Goal: Information Seeking & Learning: Check status

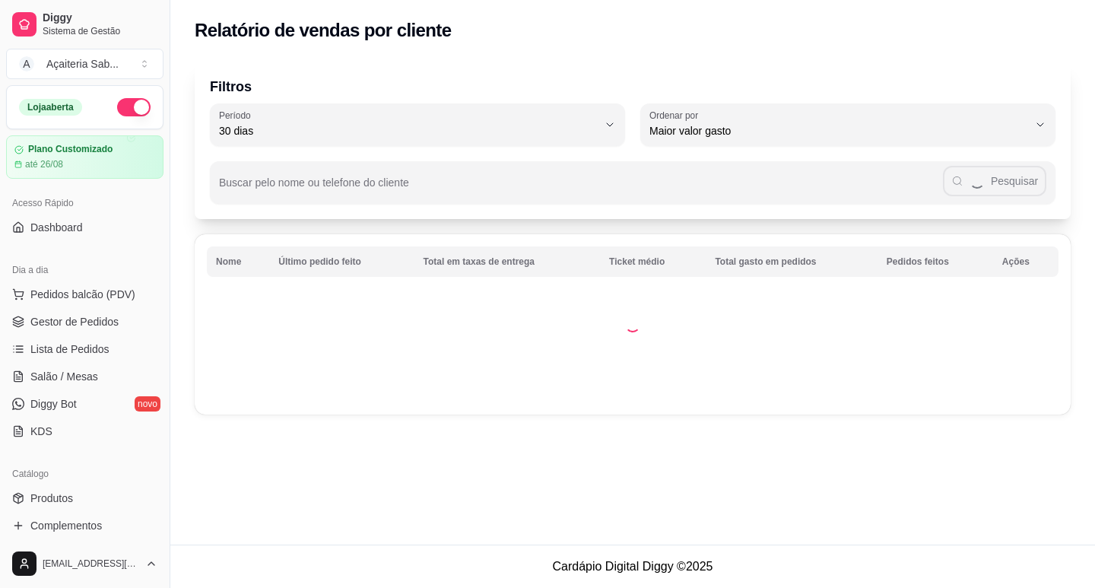
select select "30"
select select "HIGHEST_TOTAL_SPENT_WITH_ORDERS"
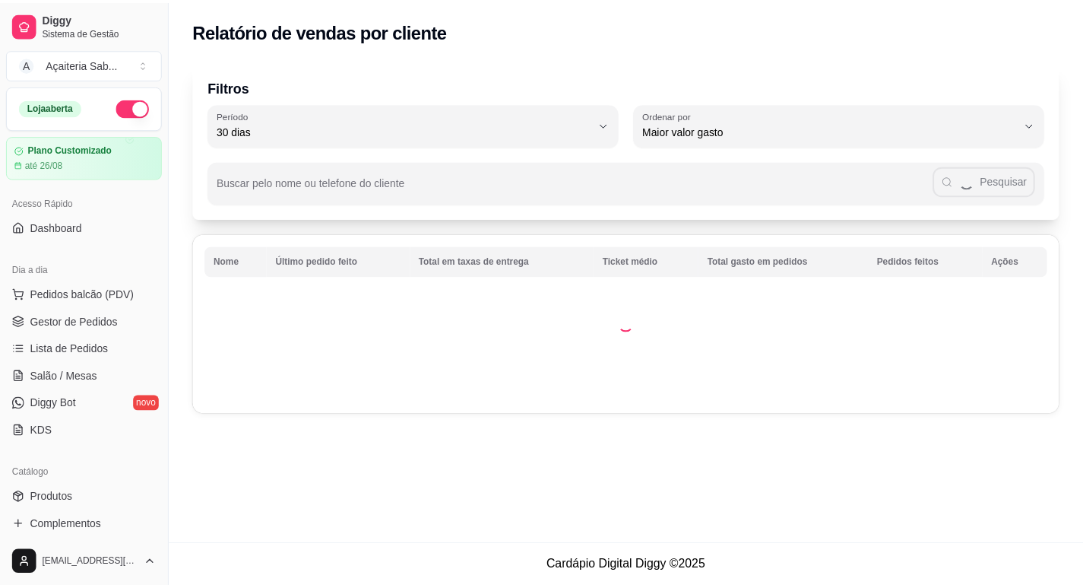
scroll to position [228, 0]
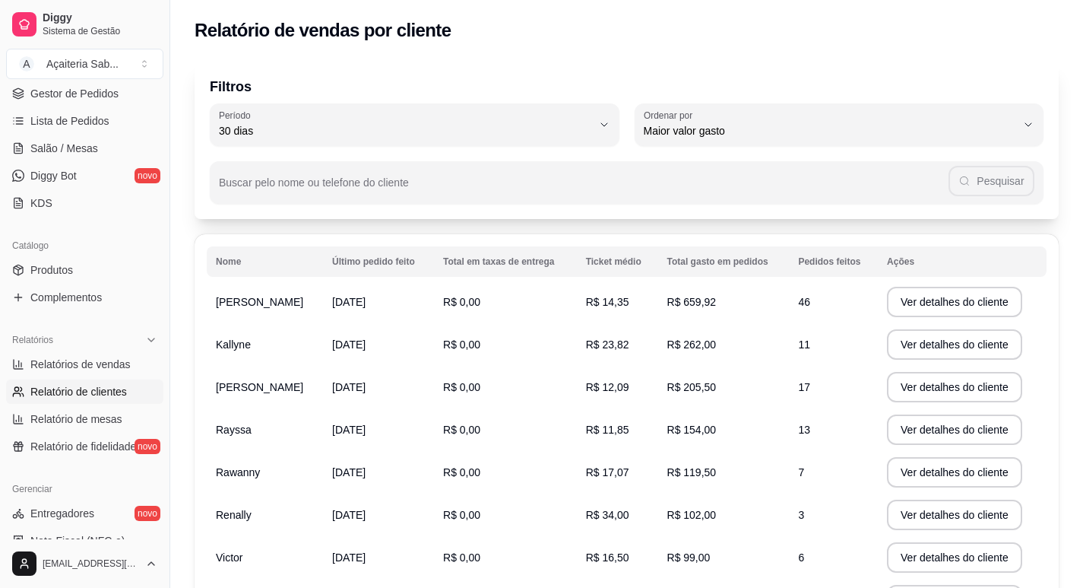
click at [623, 122] on div "30 Período Hoje Ontem 7 dias 15 dias 30 dias 45 dias 60 dias Período 30 dias HI…" at bounding box center [627, 124] width 834 height 43
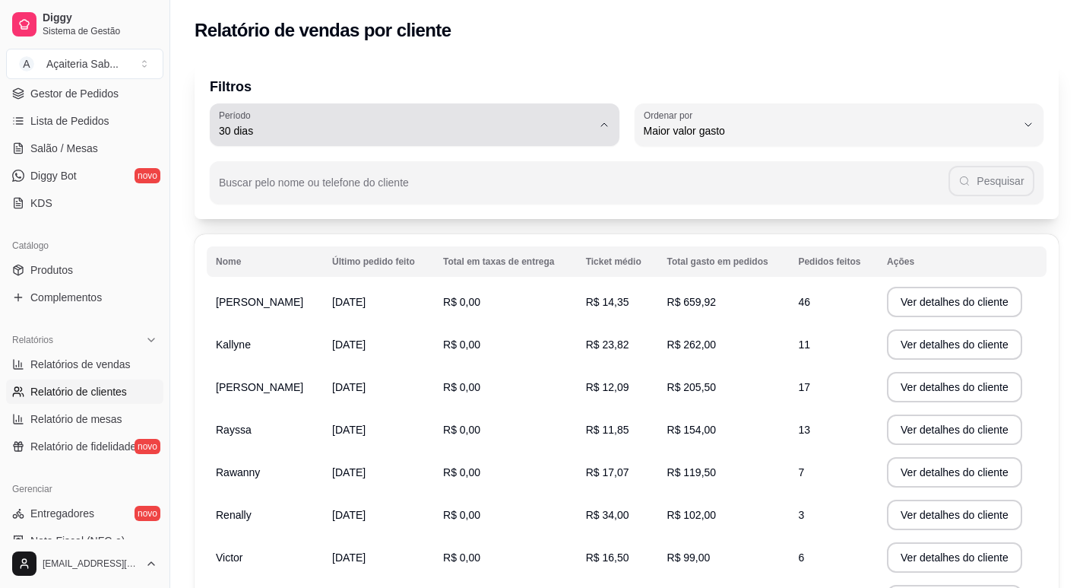
click at [609, 123] on icon "button" at bounding box center [604, 125] width 12 height 12
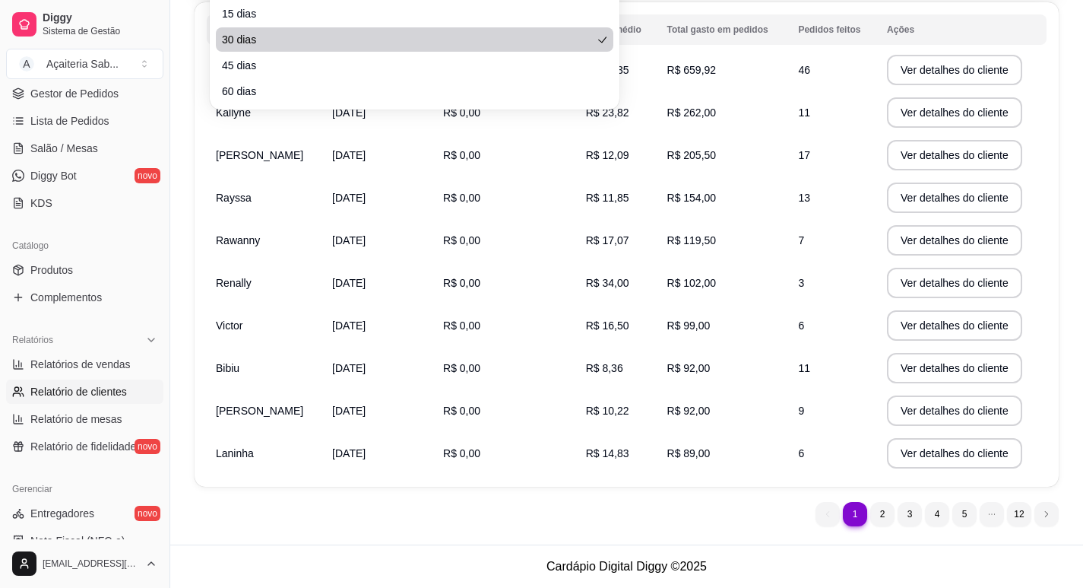
scroll to position [0, 0]
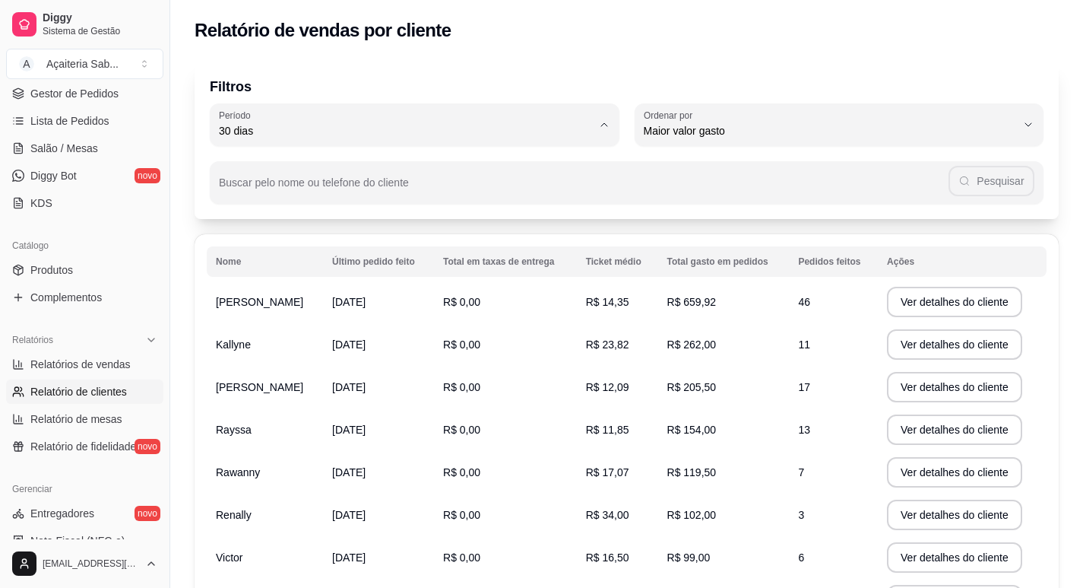
click at [258, 239] on span "15 dias" at bounding box center [407, 241] width 355 height 14
type input "15"
select select "15"
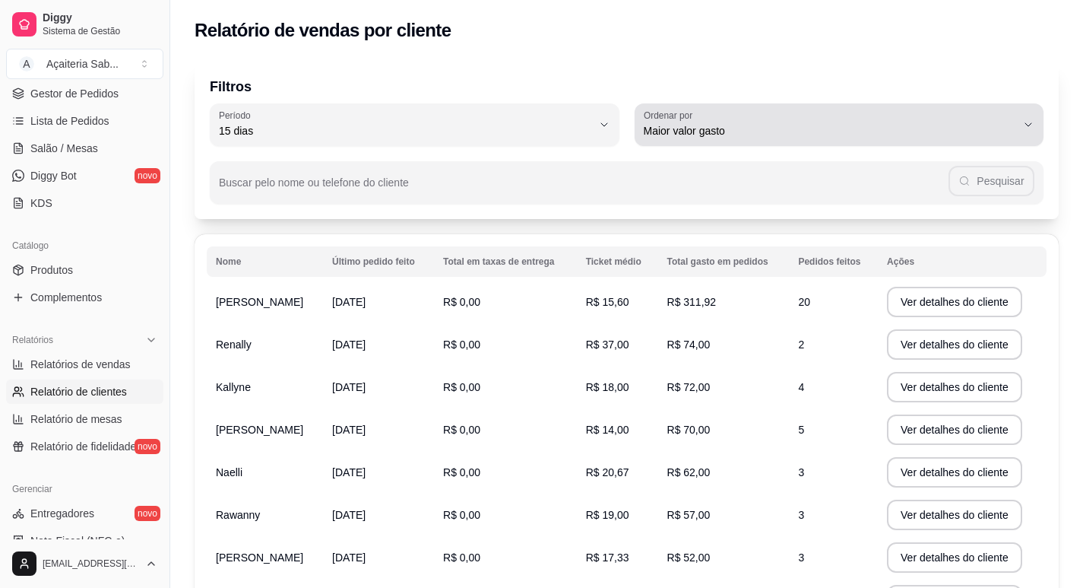
click at [818, 135] on span "Maior valor gasto" at bounding box center [830, 130] width 373 height 15
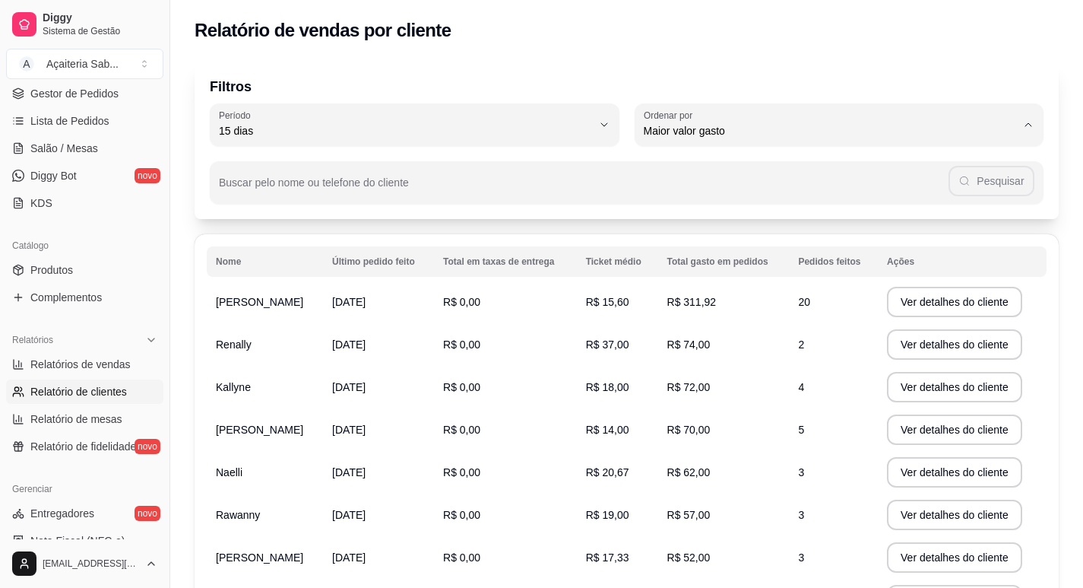
click at [813, 165] on span "Maior número de pedidos" at bounding box center [831, 167] width 355 height 14
type input "HIGHEST_ORDER_COUNT"
select select "HIGHEST_ORDER_COUNT"
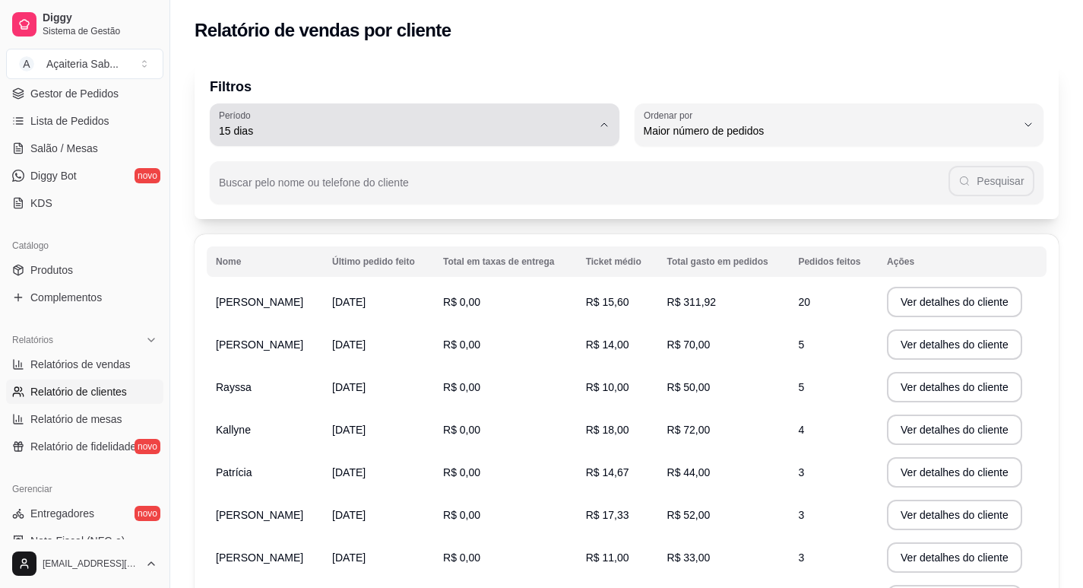
click at [538, 121] on div "15 dias" at bounding box center [405, 124] width 373 height 30
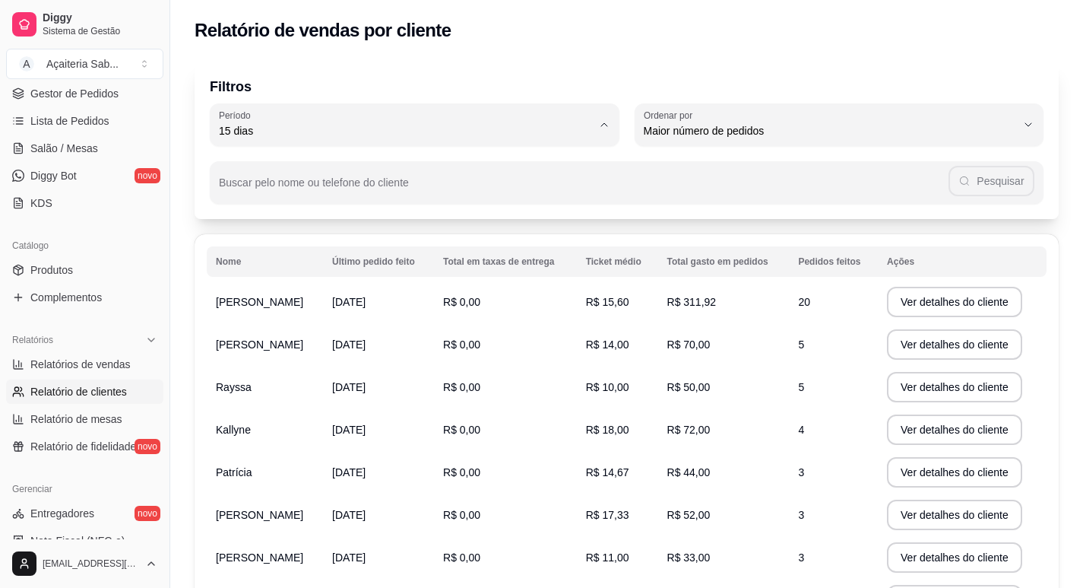
click at [250, 268] on span "30 dias" at bounding box center [407, 266] width 355 height 14
type input "30"
select select "30"
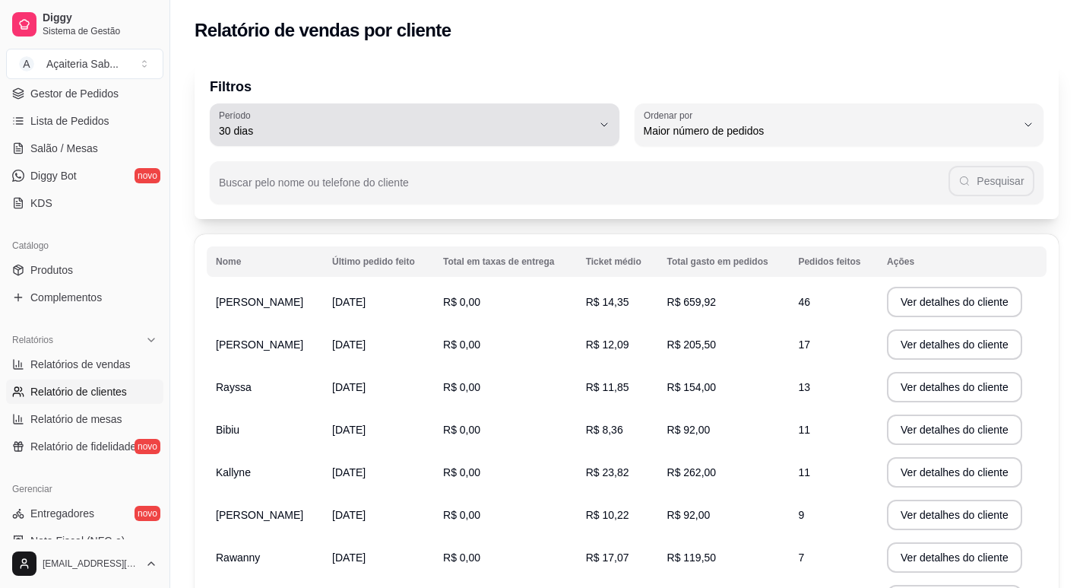
click at [320, 130] on span "30 dias" at bounding box center [405, 130] width 373 height 15
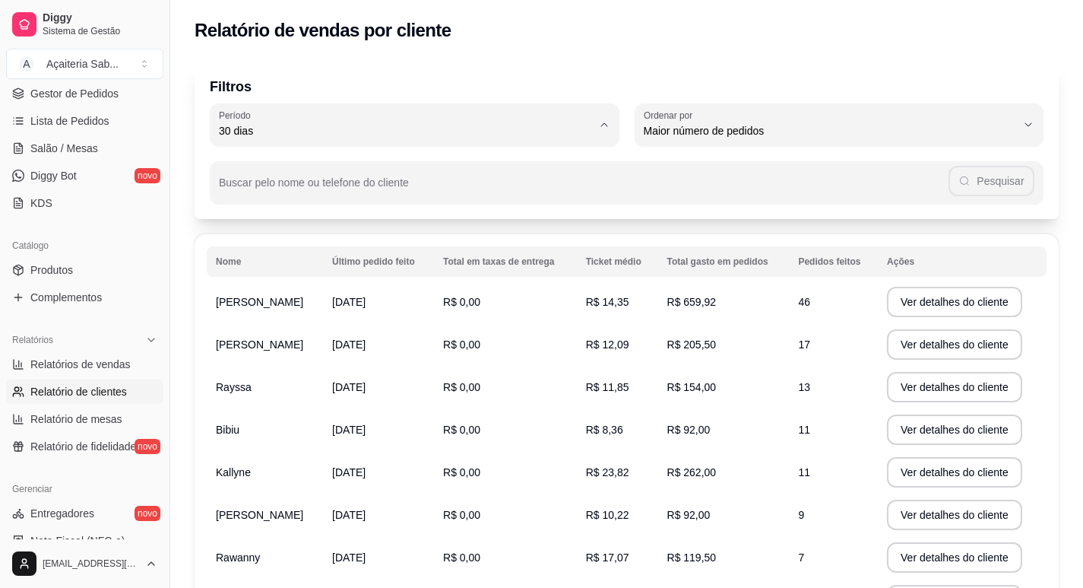
click at [242, 198] on span "Ontem" at bounding box center [407, 192] width 355 height 14
type input "1"
select select "1"
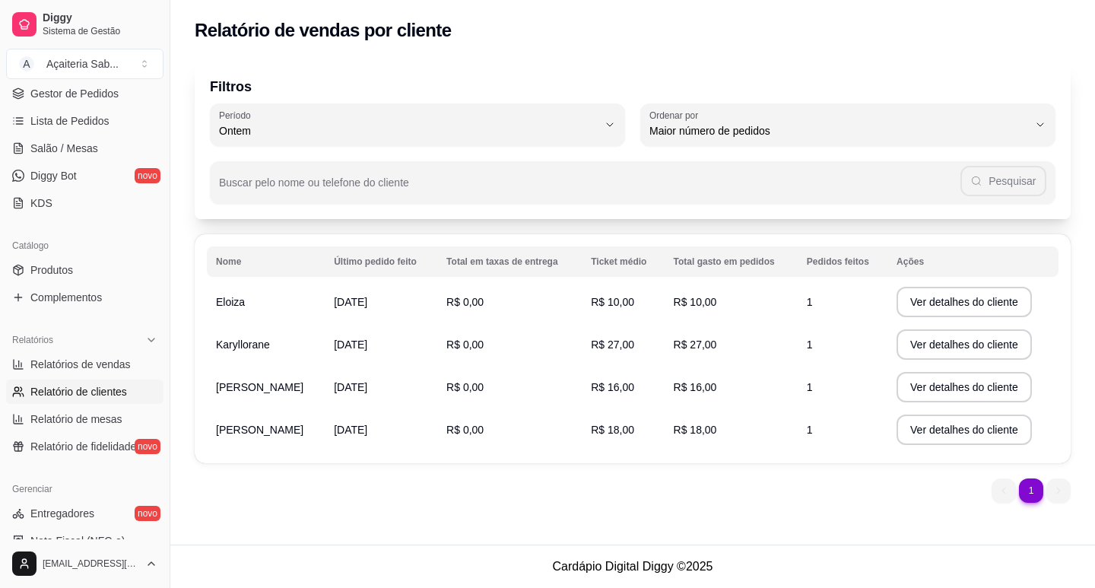
click at [309, 112] on div "Ontem" at bounding box center [408, 124] width 379 height 30
click at [235, 262] on li "30 dias" at bounding box center [417, 267] width 387 height 24
type input "30"
select select "30"
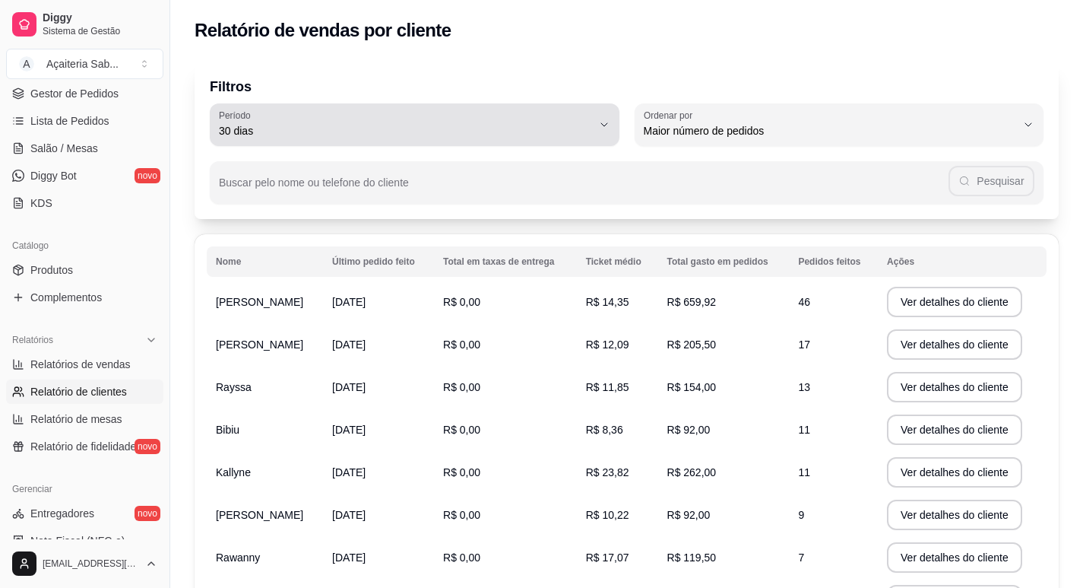
click at [607, 127] on icon "button" at bounding box center [604, 125] width 12 height 12
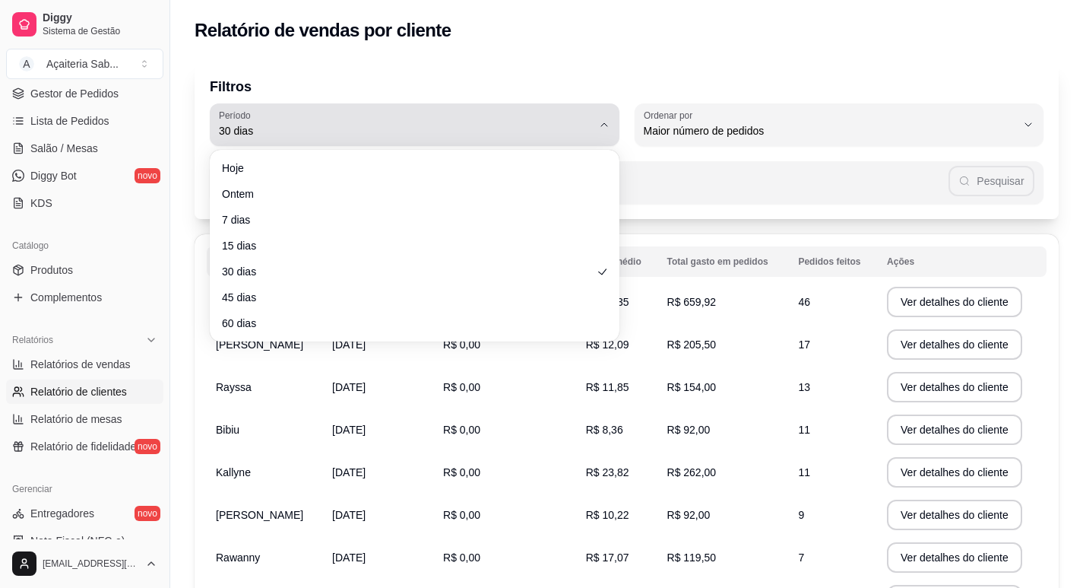
click at [607, 127] on icon "button" at bounding box center [604, 125] width 12 height 12
click at [610, 124] on icon "button" at bounding box center [604, 125] width 12 height 12
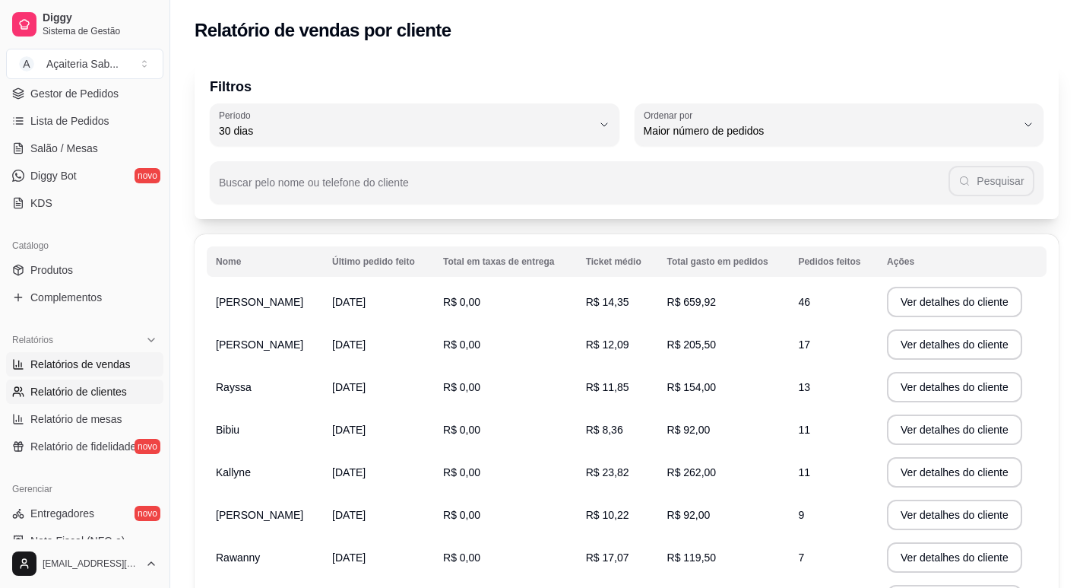
click at [79, 361] on span "Relatórios de vendas" at bounding box center [80, 363] width 100 height 15
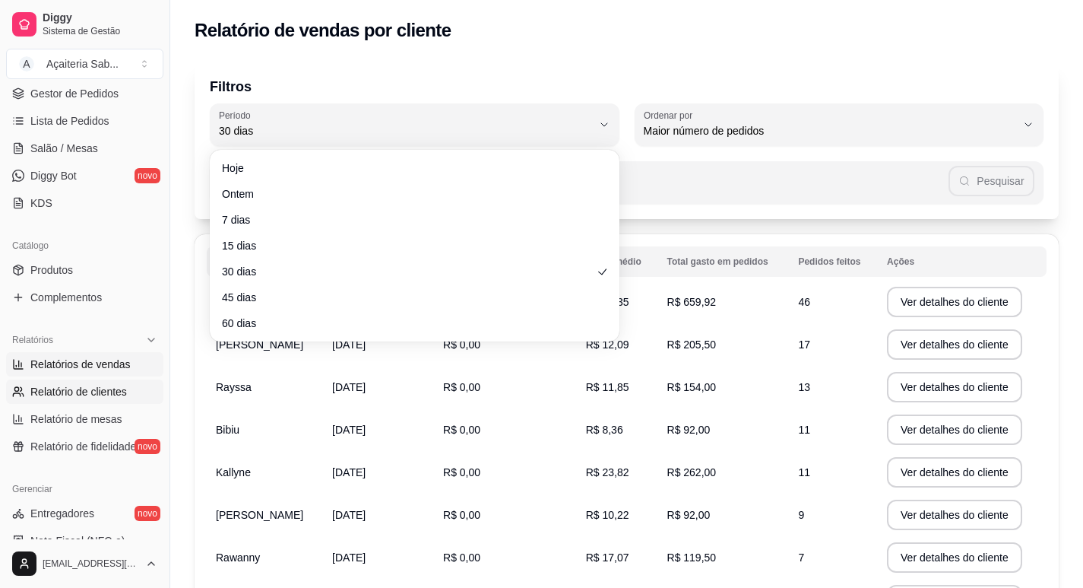
select select "ALL"
select select "0"
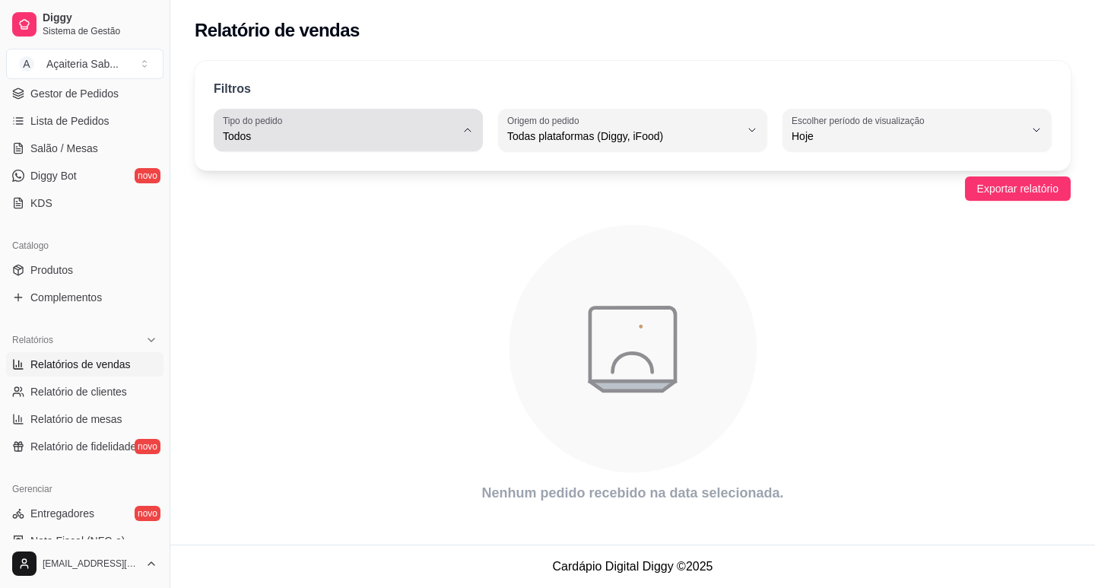
click at [426, 130] on span "Todos" at bounding box center [339, 135] width 233 height 15
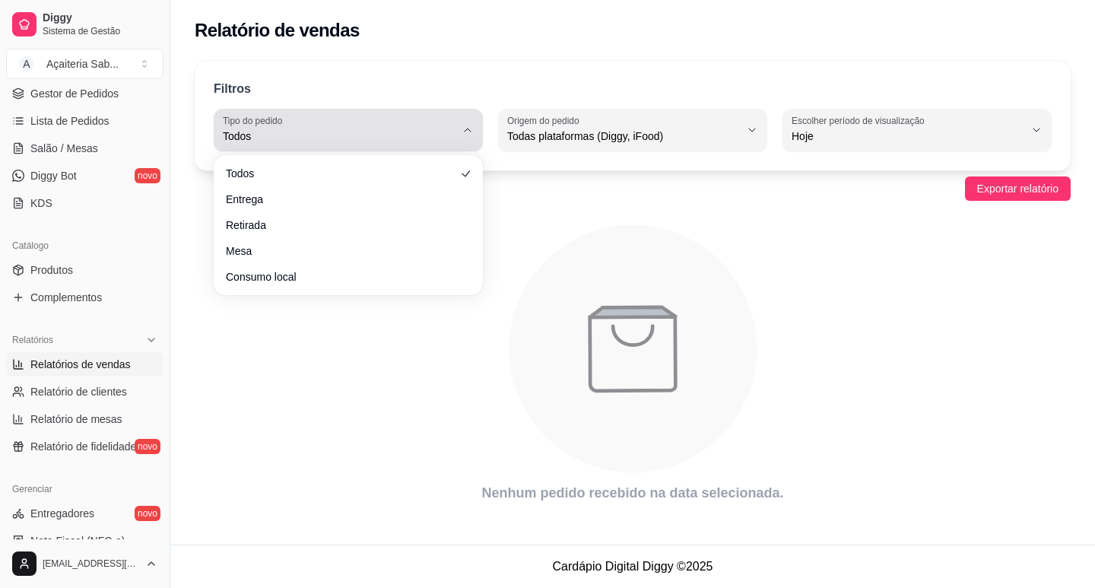
click at [426, 130] on span "Todos" at bounding box center [339, 135] width 233 height 15
click at [428, 129] on span "Todos" at bounding box center [339, 135] width 233 height 15
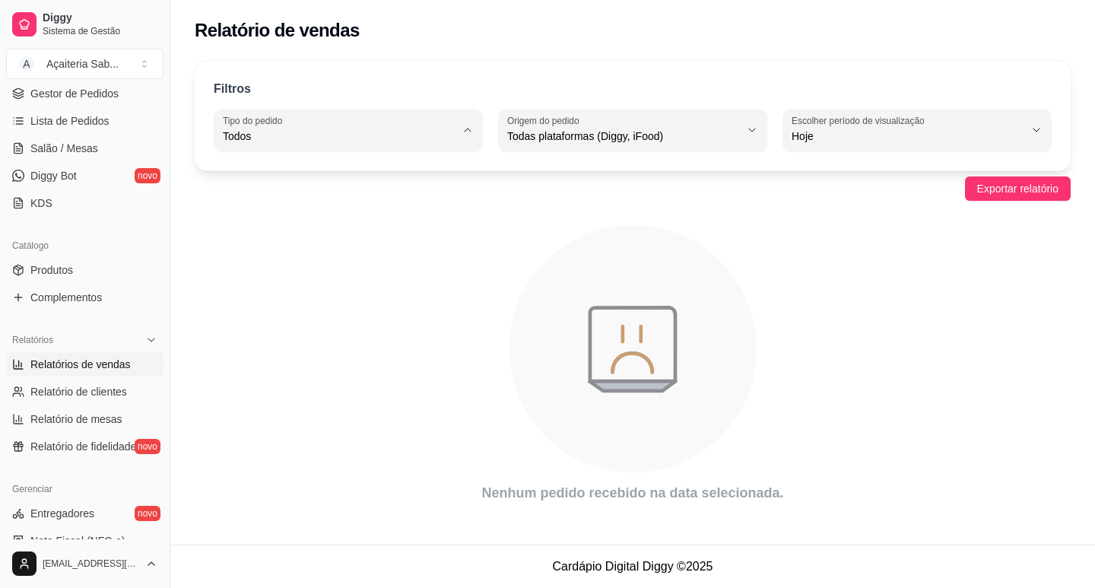
click at [295, 170] on span "Todos" at bounding box center [340, 172] width 220 height 14
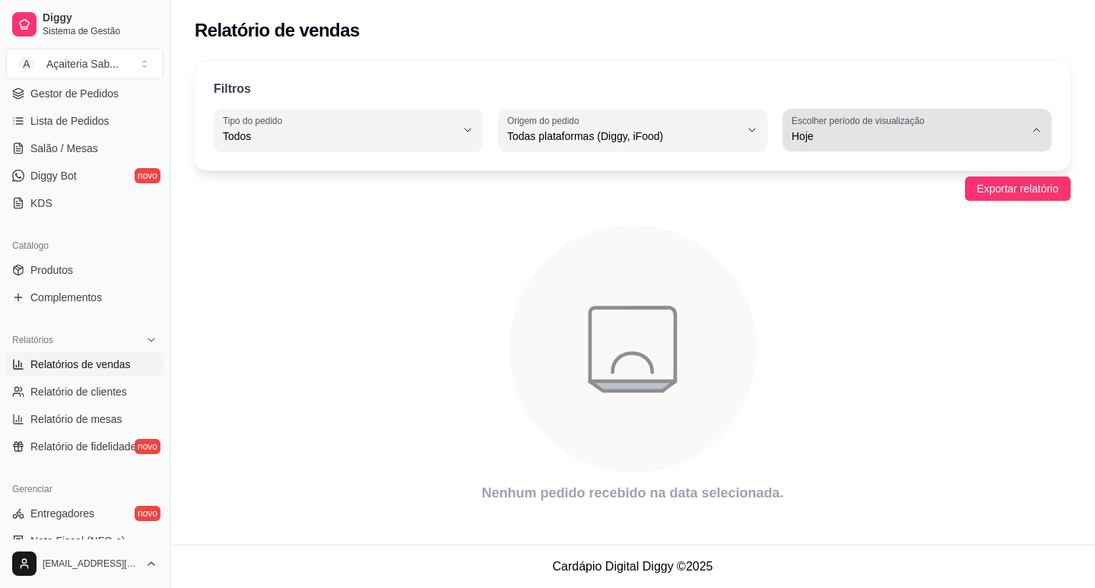
click at [882, 125] on label "Escolher período de visualização" at bounding box center [860, 120] width 138 height 13
click at [820, 328] on span "Customizado" at bounding box center [909, 321] width 220 height 14
type input "-1"
select select "-1"
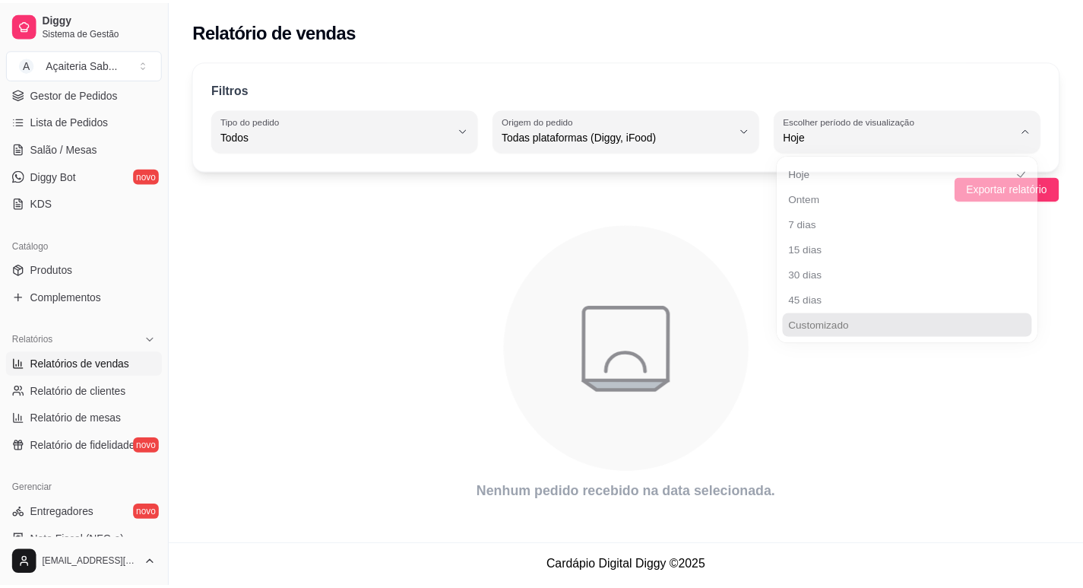
scroll to position [14, 0]
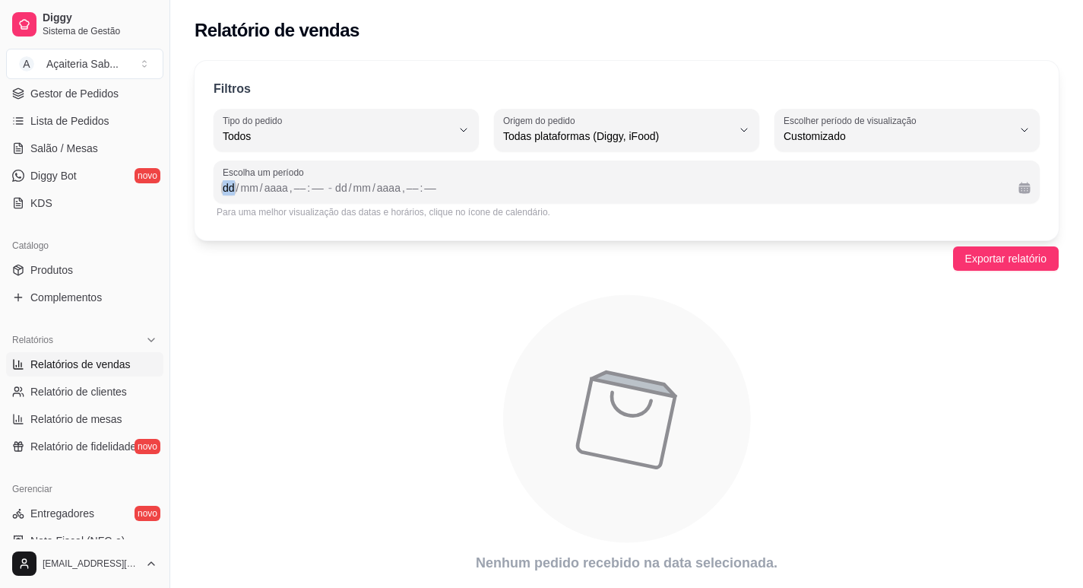
drag, startPoint x: 233, startPoint y: 187, endPoint x: 220, endPoint y: 187, distance: 12.2
click at [220, 187] on div "Escolha um período dd / mm / aaaa , –– : –– - dd / mm / aaaa , –– : ––" at bounding box center [627, 181] width 826 height 43
click at [341, 185] on div "/" at bounding box center [344, 187] width 6 height 15
click at [417, 376] on icon "animation" at bounding box center [627, 419] width 864 height 266
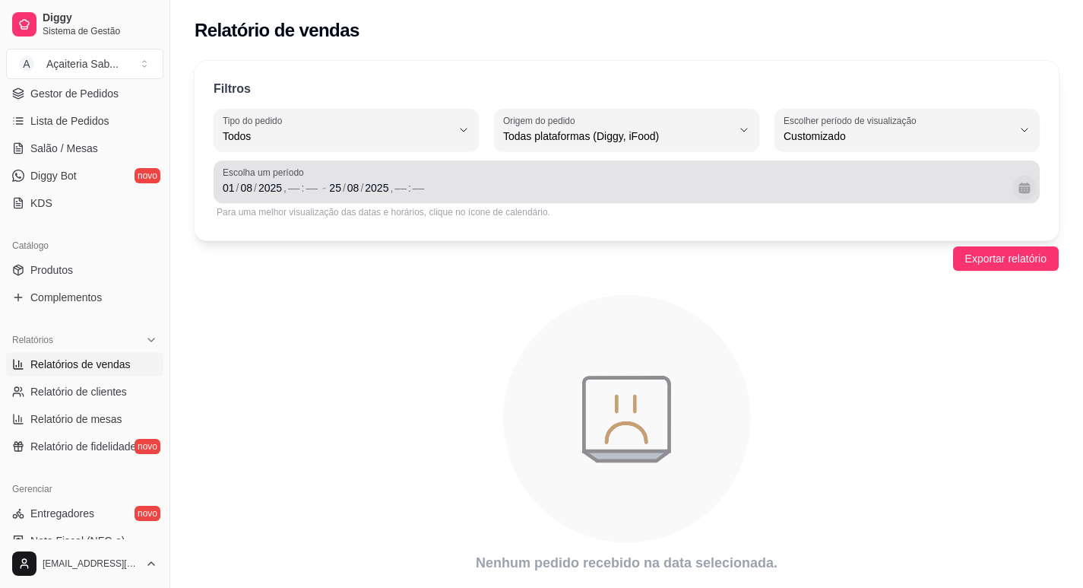
click at [1027, 188] on button "Calendário" at bounding box center [1024, 188] width 24 height 24
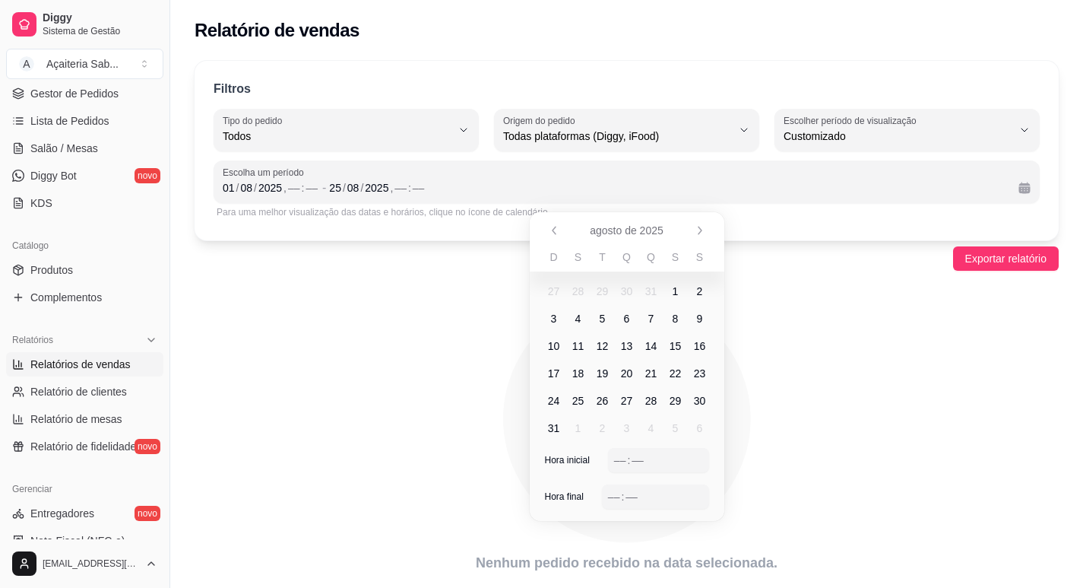
click at [677, 293] on span "1" at bounding box center [676, 291] width 6 height 15
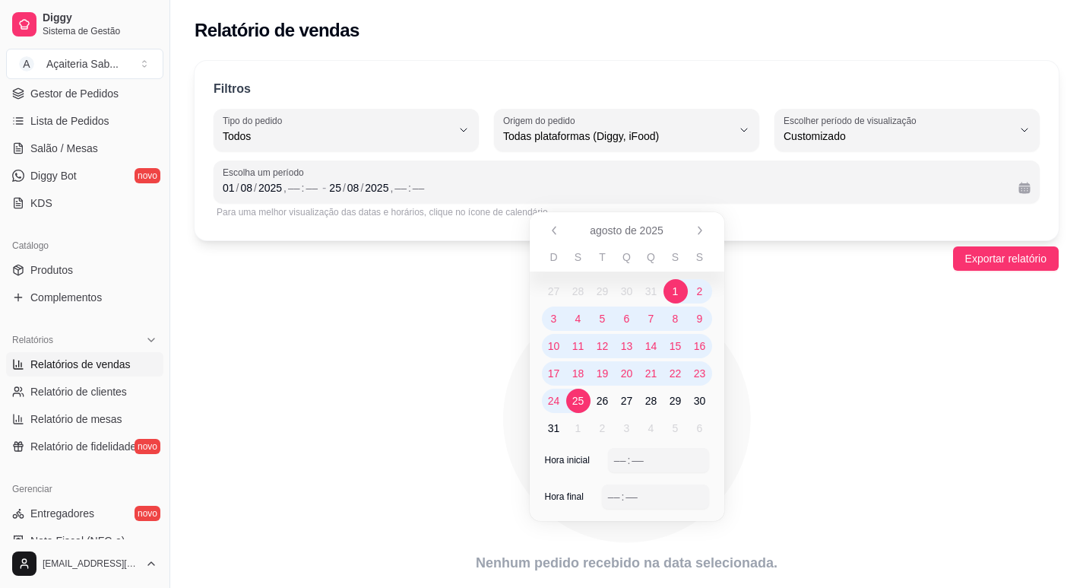
click at [582, 401] on span "25" at bounding box center [578, 400] width 12 height 15
drag, startPoint x: 640, startPoint y: 462, endPoint x: 609, endPoint y: 461, distance: 31.2
click at [609, 461] on div "–– : ––" at bounding box center [658, 460] width 101 height 24
click at [665, 461] on div "–– : ––" at bounding box center [658, 460] width 89 height 18
click at [607, 458] on div "Hora inicial –– : ––" at bounding box center [627, 466] width 195 height 36
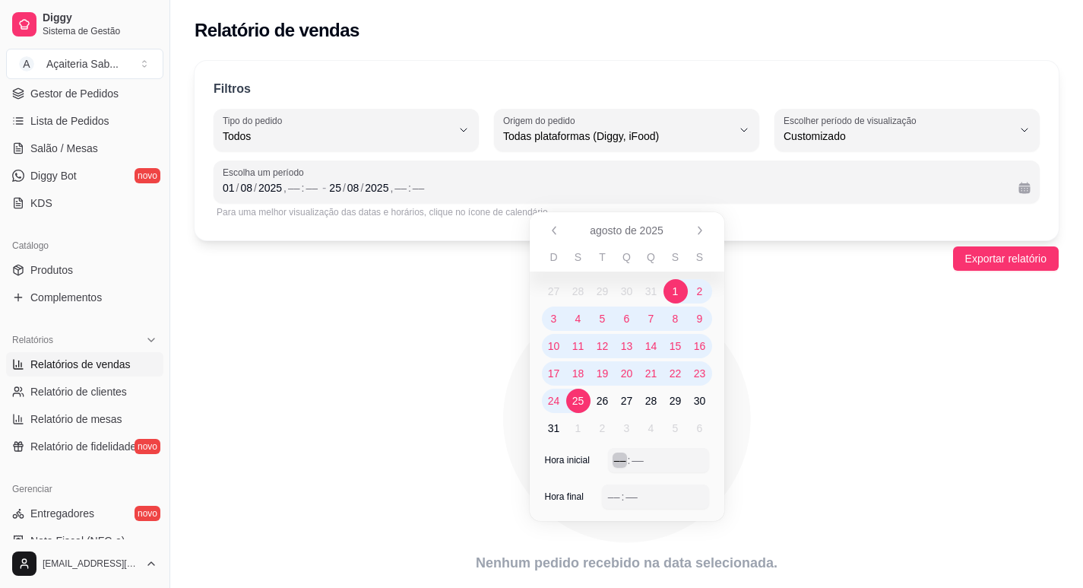
click at [619, 457] on div "––" at bounding box center [620, 459] width 15 height 15
click at [632, 498] on div "––" at bounding box center [631, 496] width 15 height 15
drag, startPoint x: 637, startPoint y: 498, endPoint x: 594, endPoint y: 496, distance: 42.6
click at [594, 496] on div "Hora final –– : ––" at bounding box center [627, 502] width 195 height 36
click at [607, 493] on div "–– : ––" at bounding box center [655, 496] width 107 height 24
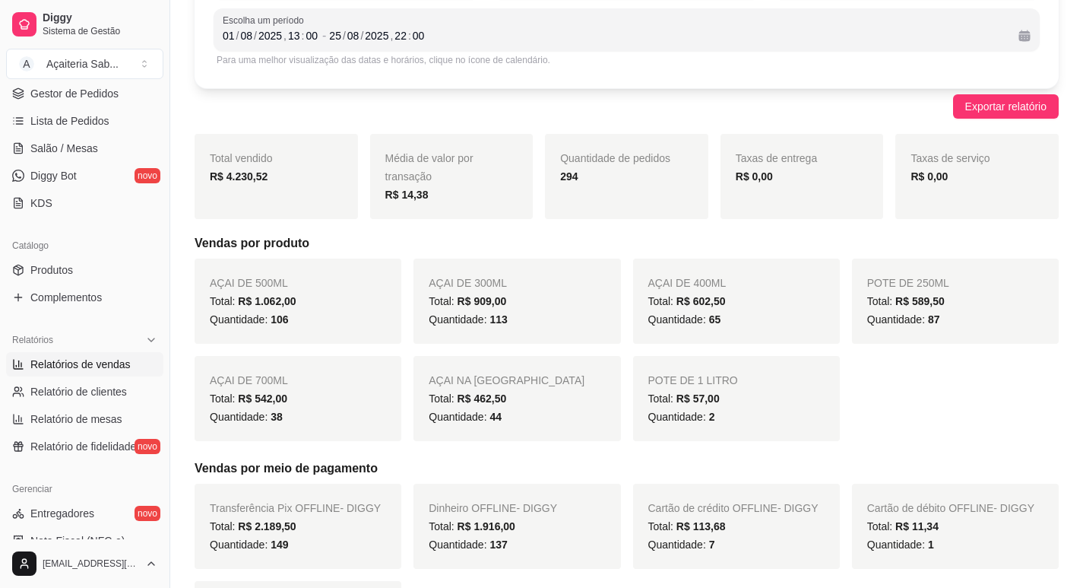
scroll to position [0, 0]
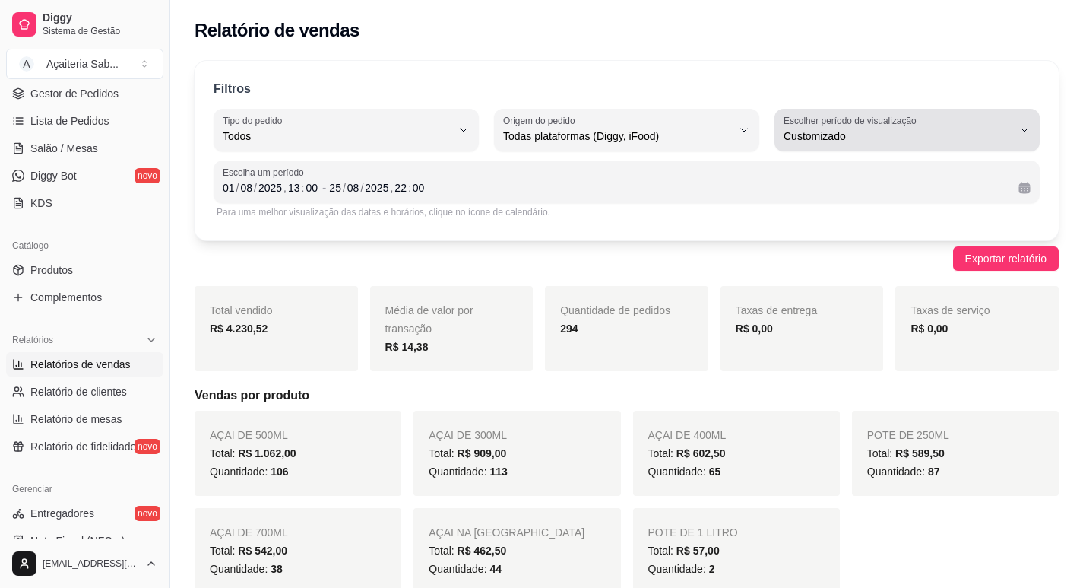
click at [930, 135] on span "Customizado" at bounding box center [898, 135] width 229 height 15
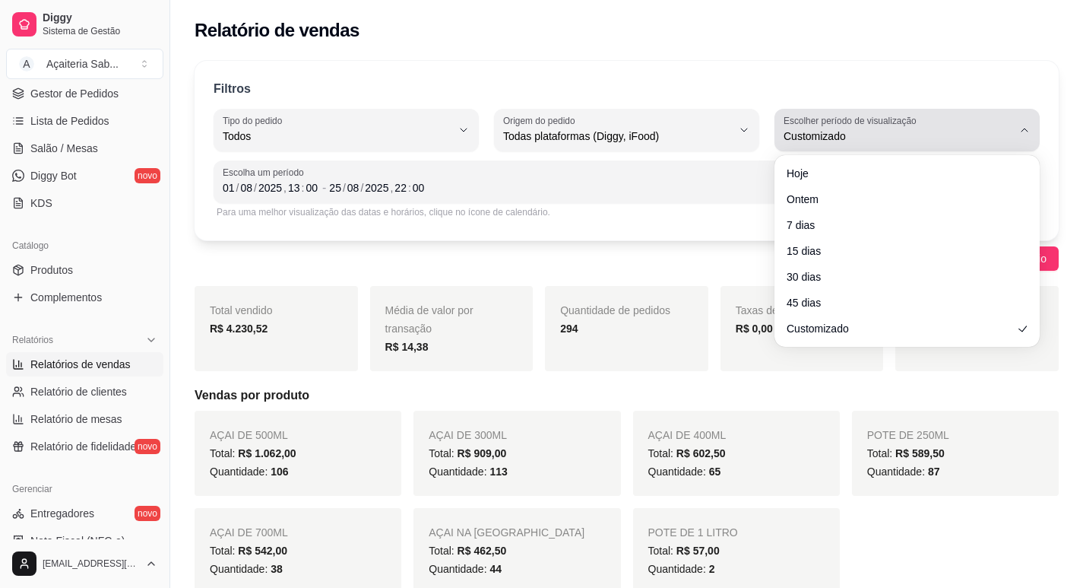
click at [930, 135] on span "Customizado" at bounding box center [898, 135] width 229 height 15
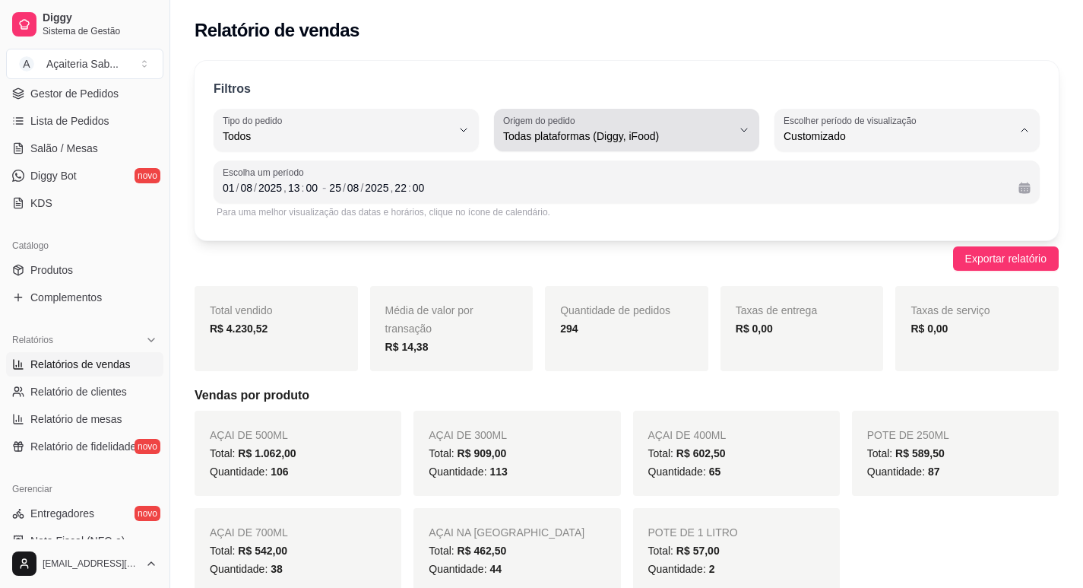
click at [572, 137] on span "Todas plataformas (Diggy, iFood)" at bounding box center [617, 135] width 229 height 15
click at [705, 100] on div "Filtros ALL Tipo do pedido Todos Entrega Retirada Mesa Consumo local Tipo do pe…" at bounding box center [627, 150] width 864 height 179
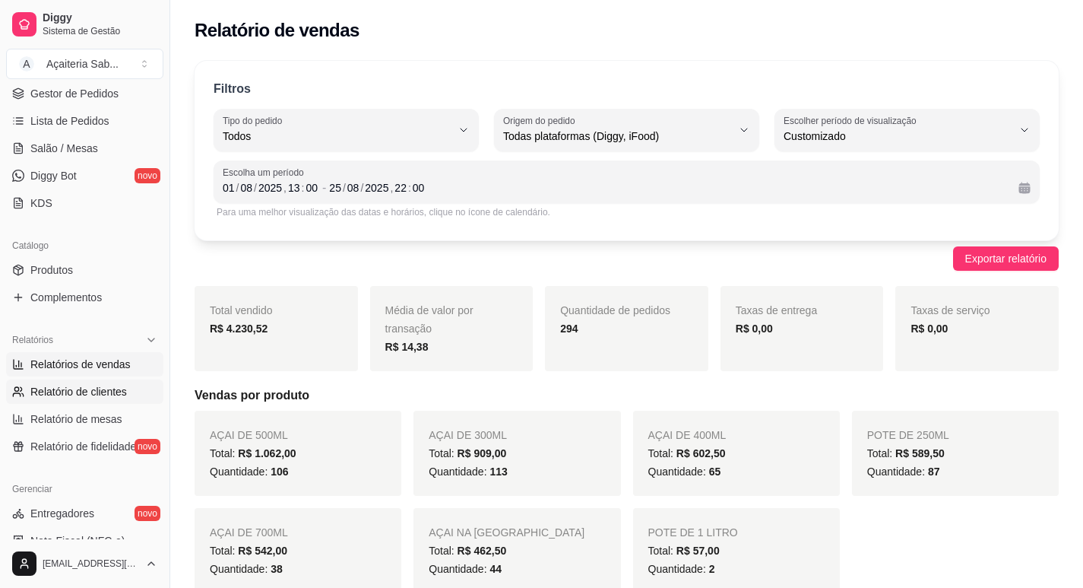
click at [76, 391] on span "Relatório de clientes" at bounding box center [78, 391] width 97 height 15
select select "30"
select select "HIGHEST_TOTAL_SPENT_WITH_ORDERS"
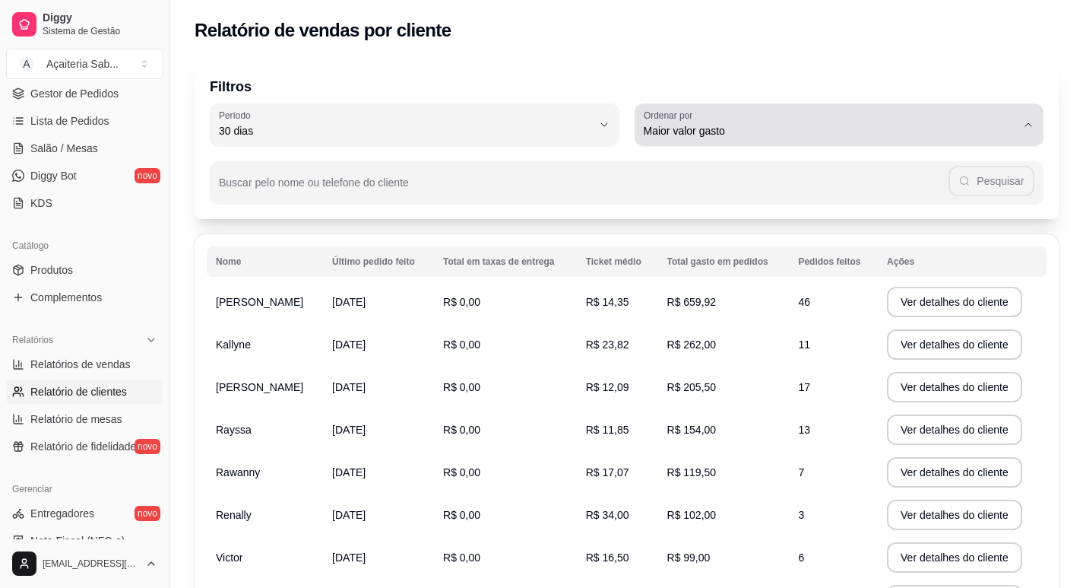
click at [816, 135] on span "Maior valor gasto" at bounding box center [830, 130] width 373 height 15
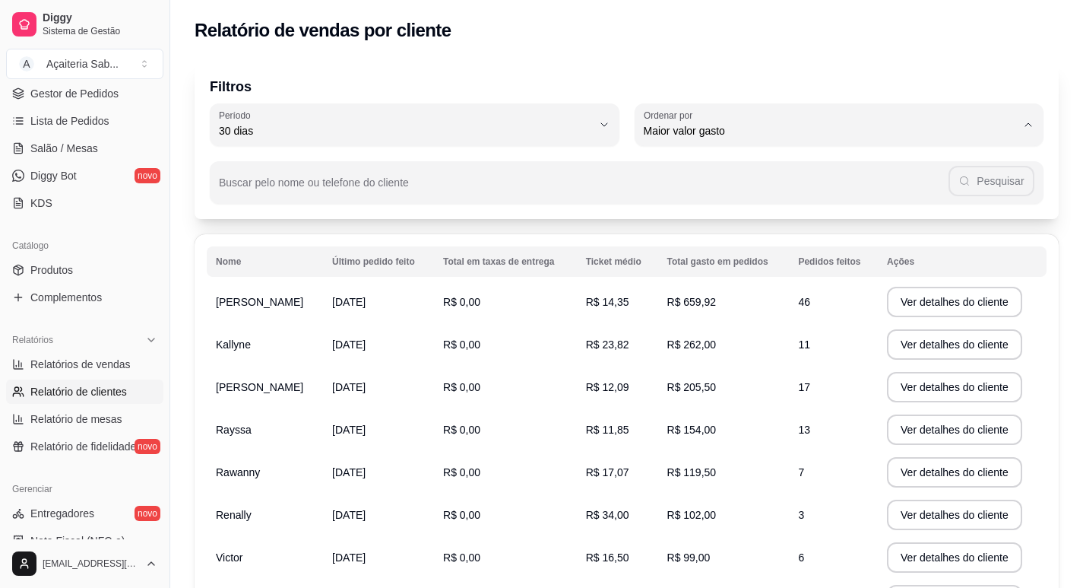
click at [691, 171] on span "Maior número de pedidos" at bounding box center [831, 167] width 355 height 14
type input "HIGHEST_ORDER_COUNT"
select select "HIGHEST_ORDER_COUNT"
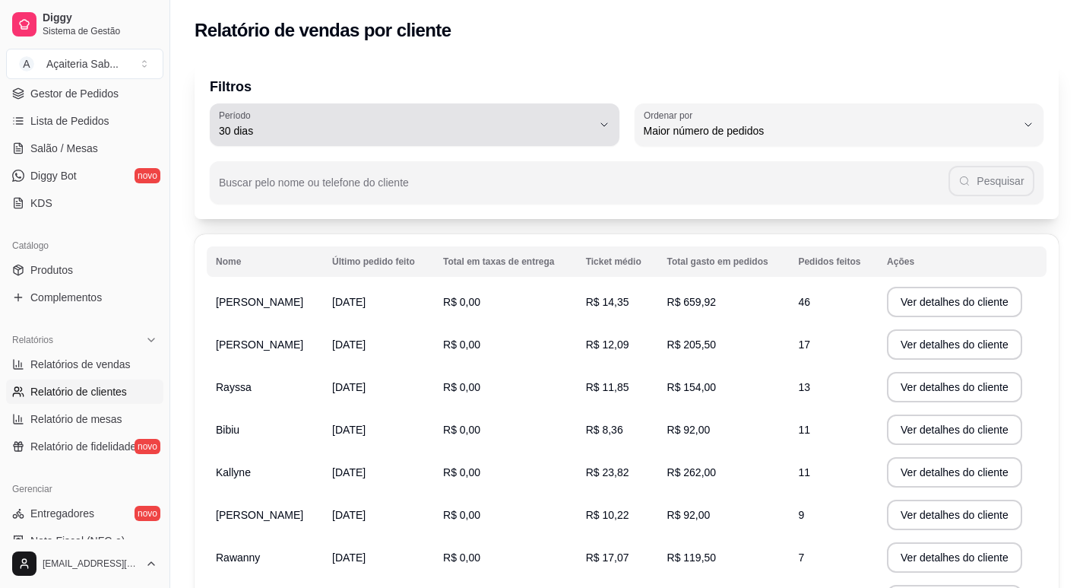
click at [327, 137] on span "30 dias" at bounding box center [405, 130] width 373 height 15
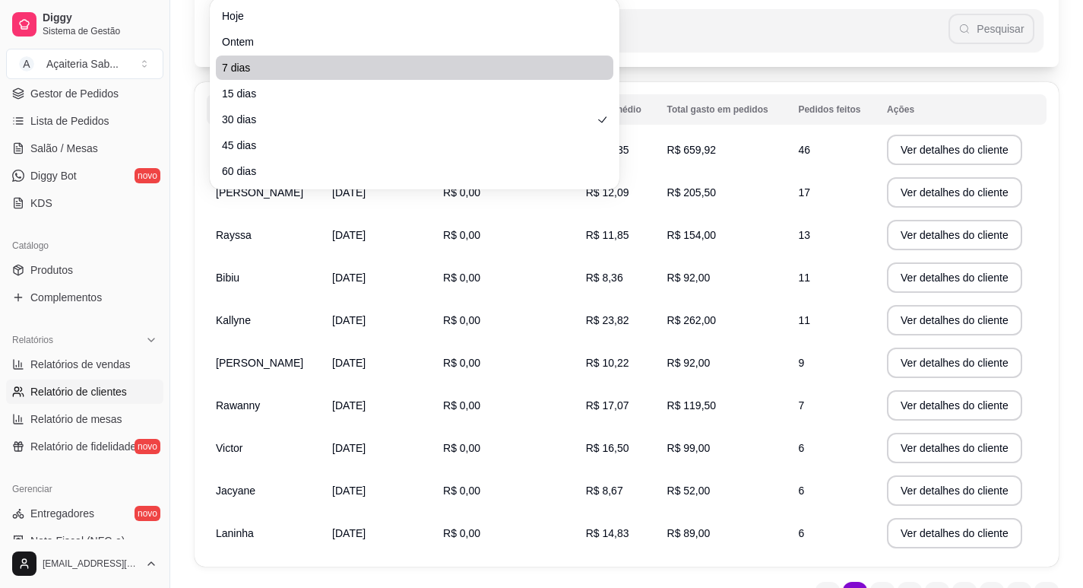
scroll to position [76, 0]
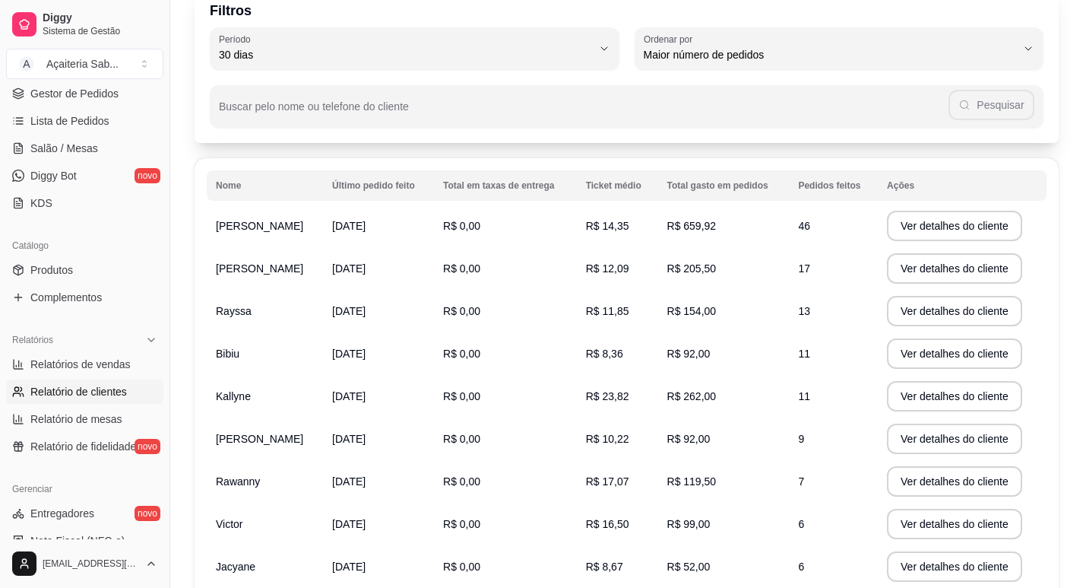
click at [188, 88] on div "Filtros 30 Período Hoje Ontem 7 dias 15 dias 30 dias 45 dias 60 dias Período 30…" at bounding box center [626, 338] width 913 height 724
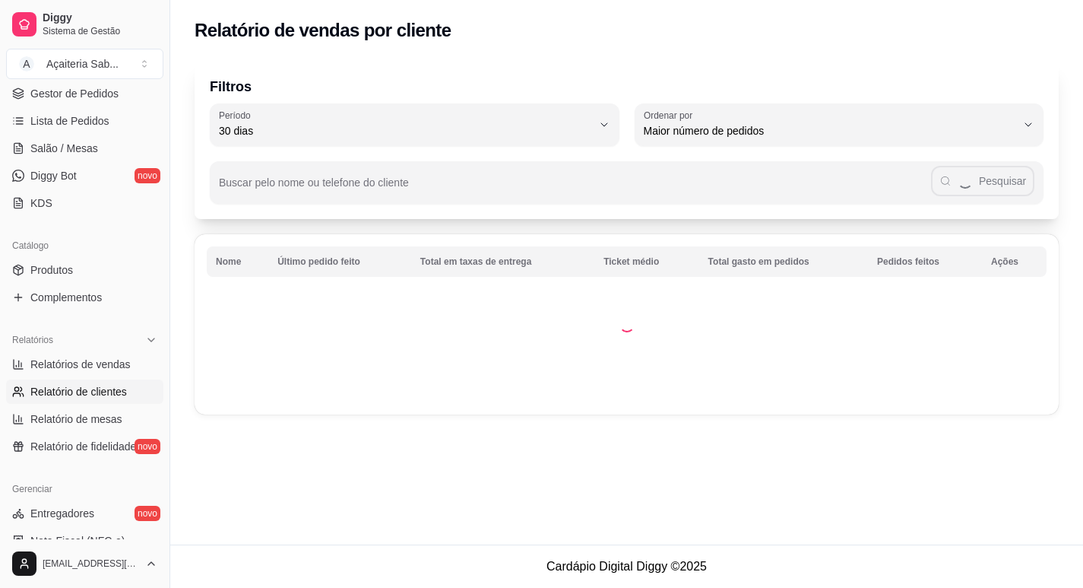
scroll to position [0, 0]
